Goal: Navigation & Orientation: Find specific page/section

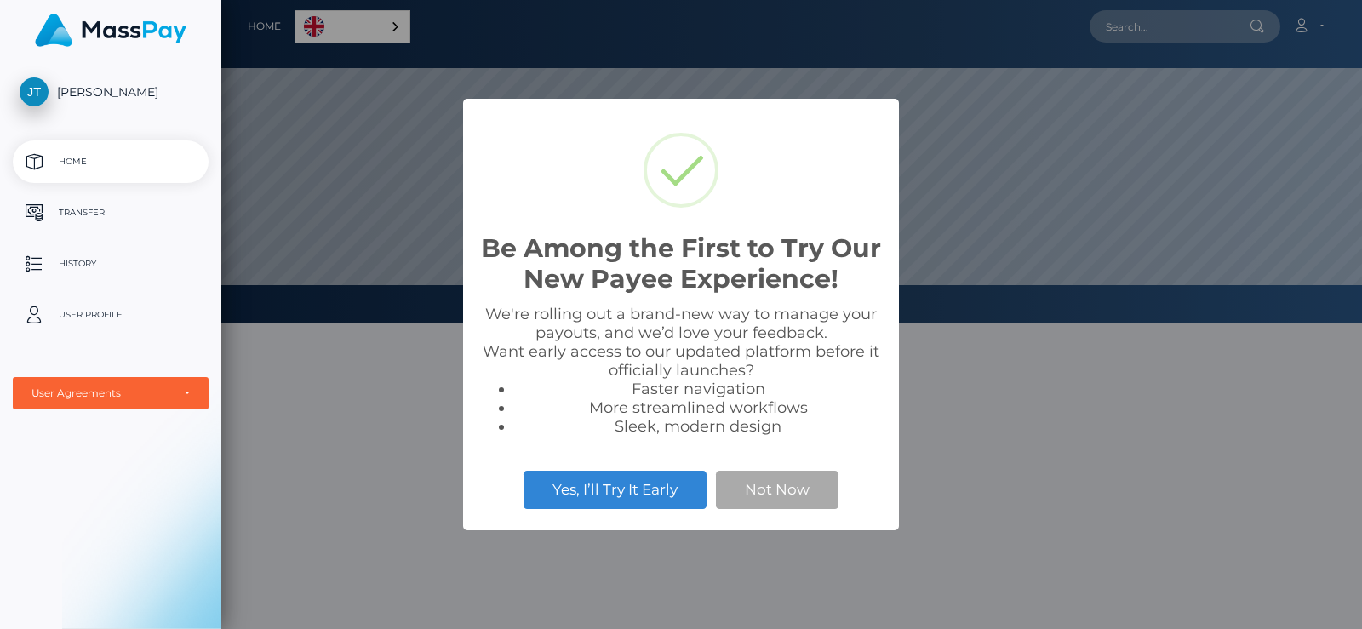
scroll to position [324, 1141]
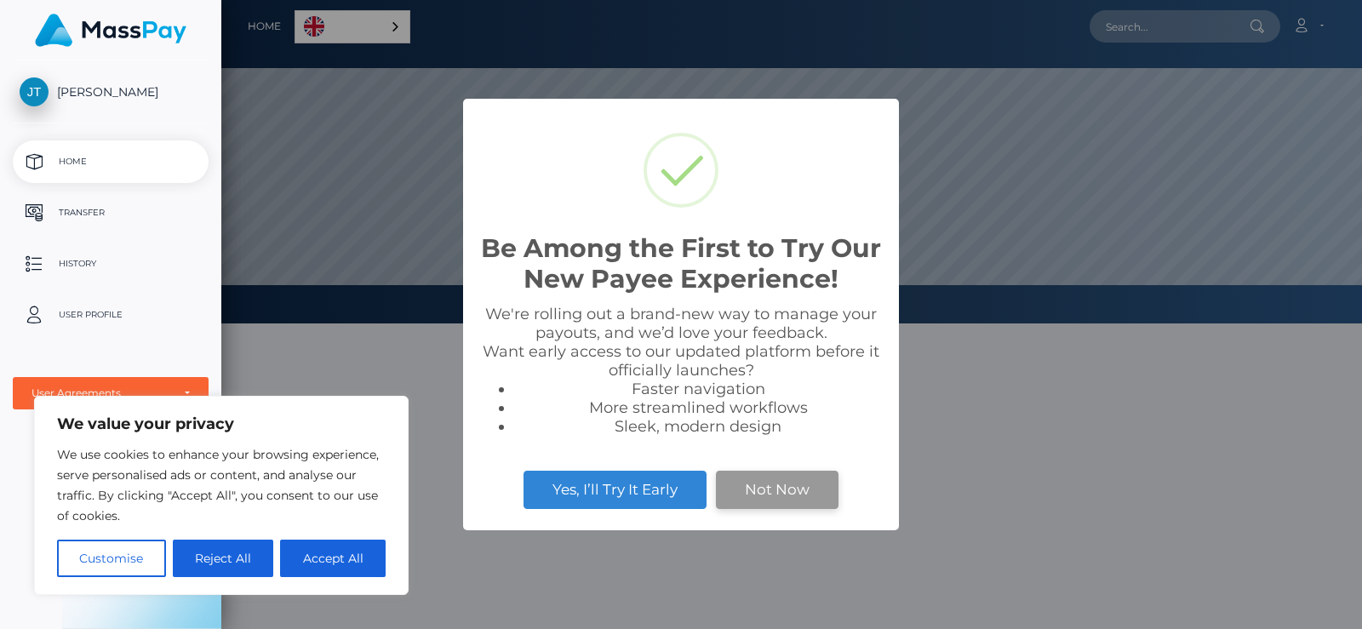
click at [745, 481] on button "Not Now" at bounding box center [777, 489] width 123 height 37
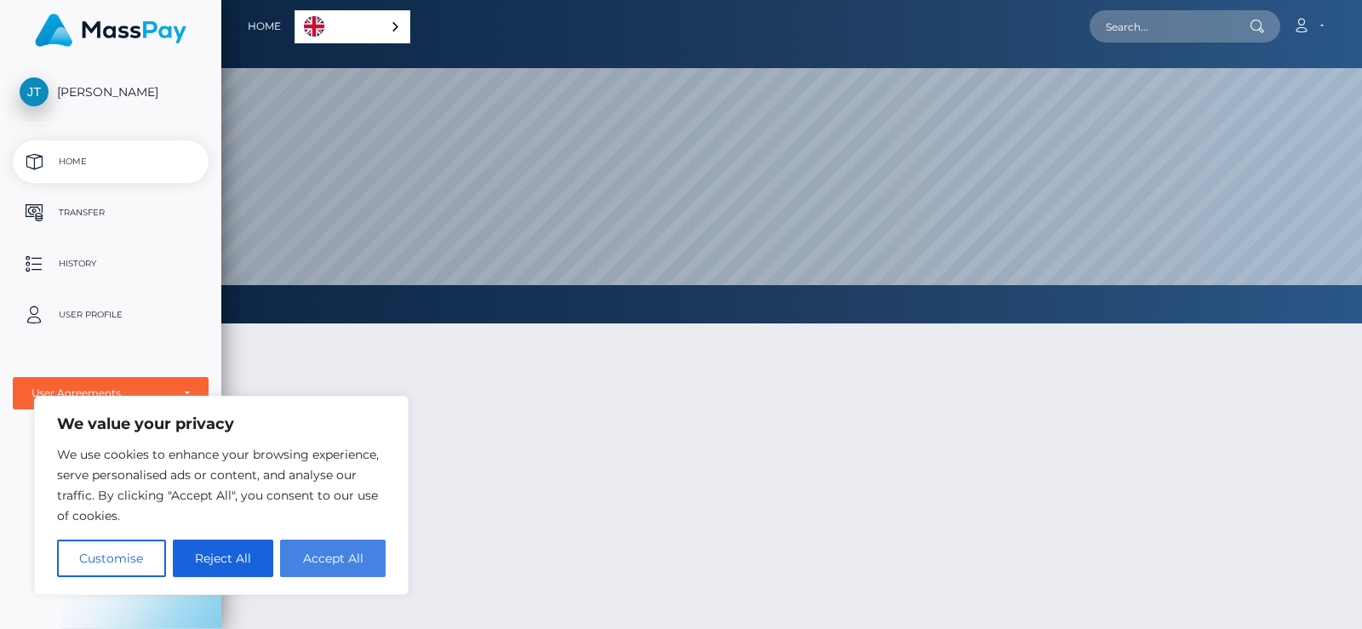
click at [347, 548] on button "Accept All" at bounding box center [333, 558] width 106 height 37
checkbox input "true"
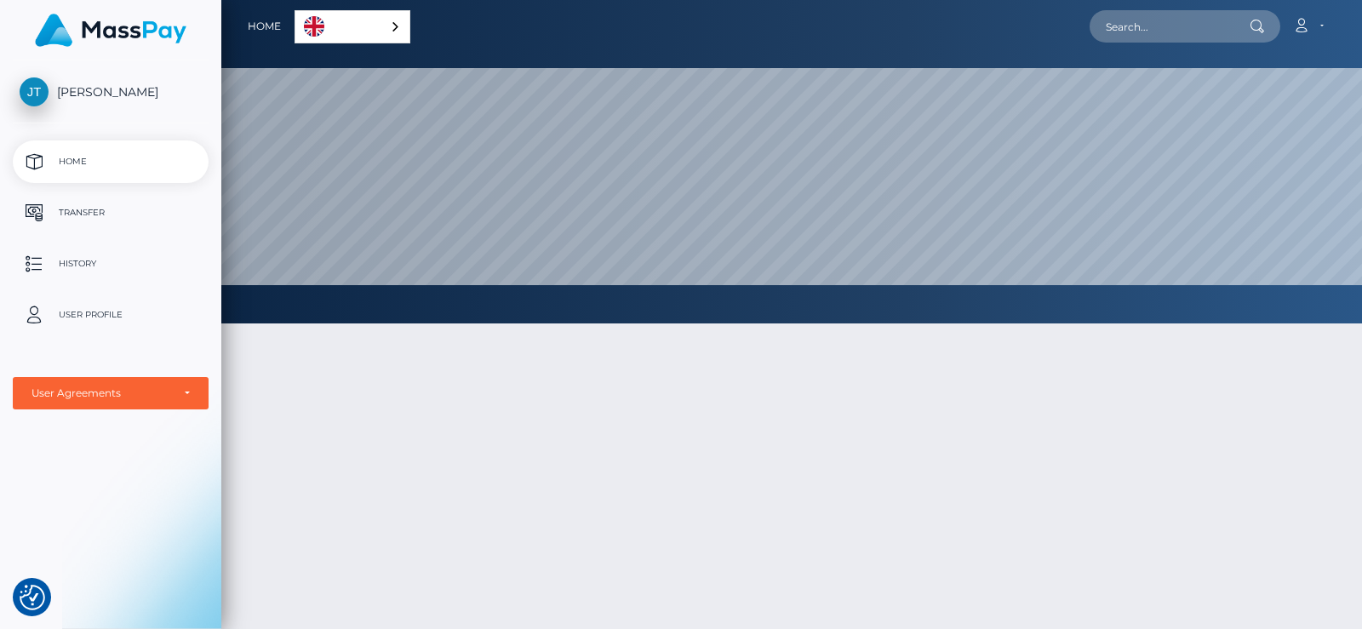
click at [519, 594] on div at bounding box center [791, 560] width 1141 height 524
click at [388, 26] on div "English" at bounding box center [353, 26] width 116 height 33
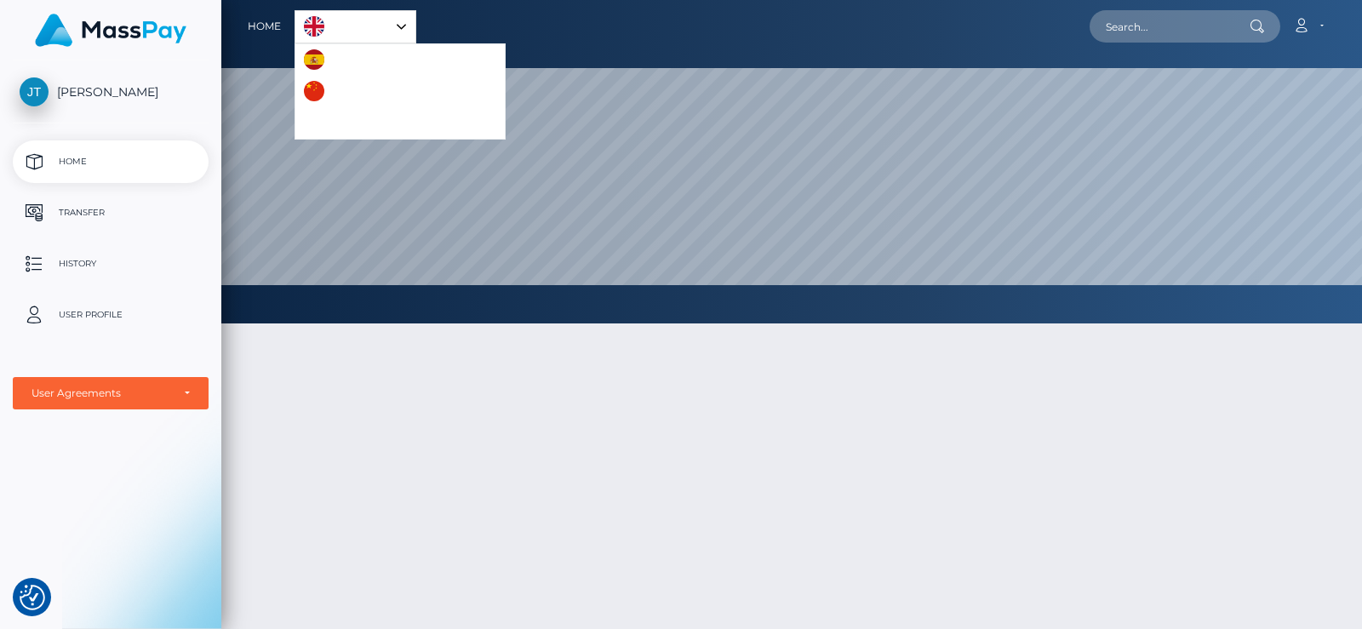
click at [388, 26] on link "English" at bounding box center [355, 26] width 120 height 31
